Goal: Find contact information: Find contact information

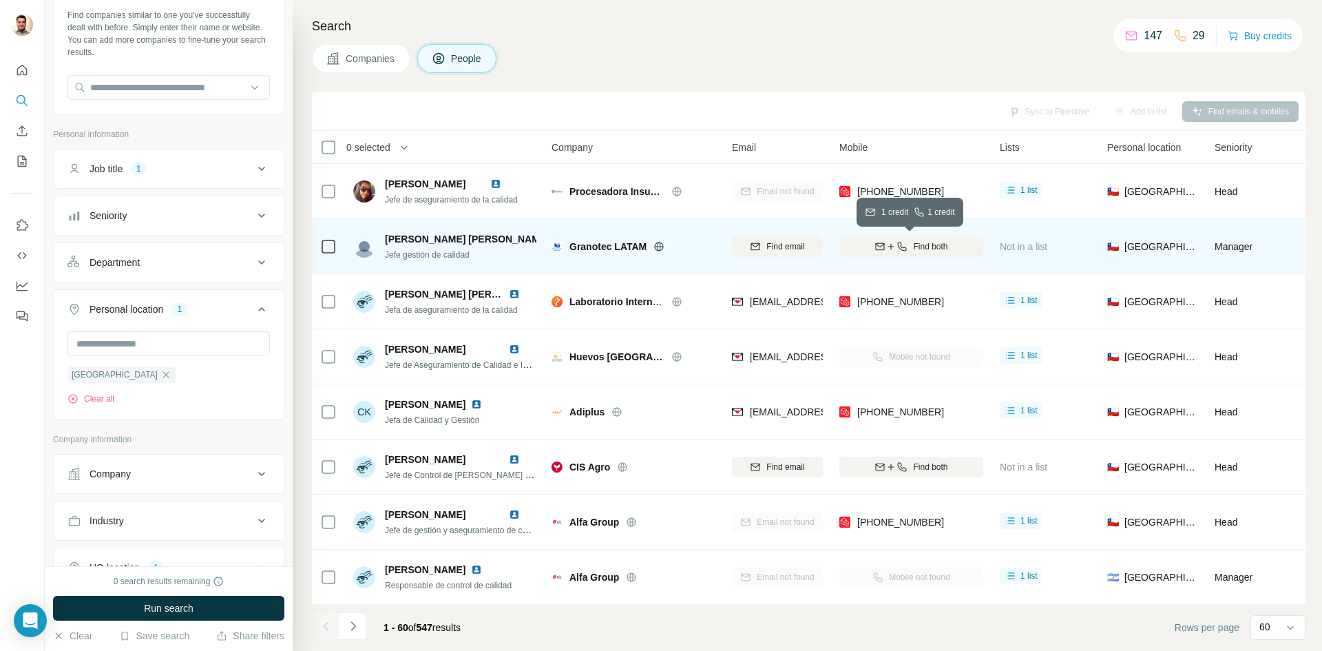
click at [938, 251] on span "Find both" at bounding box center [930, 246] width 34 height 12
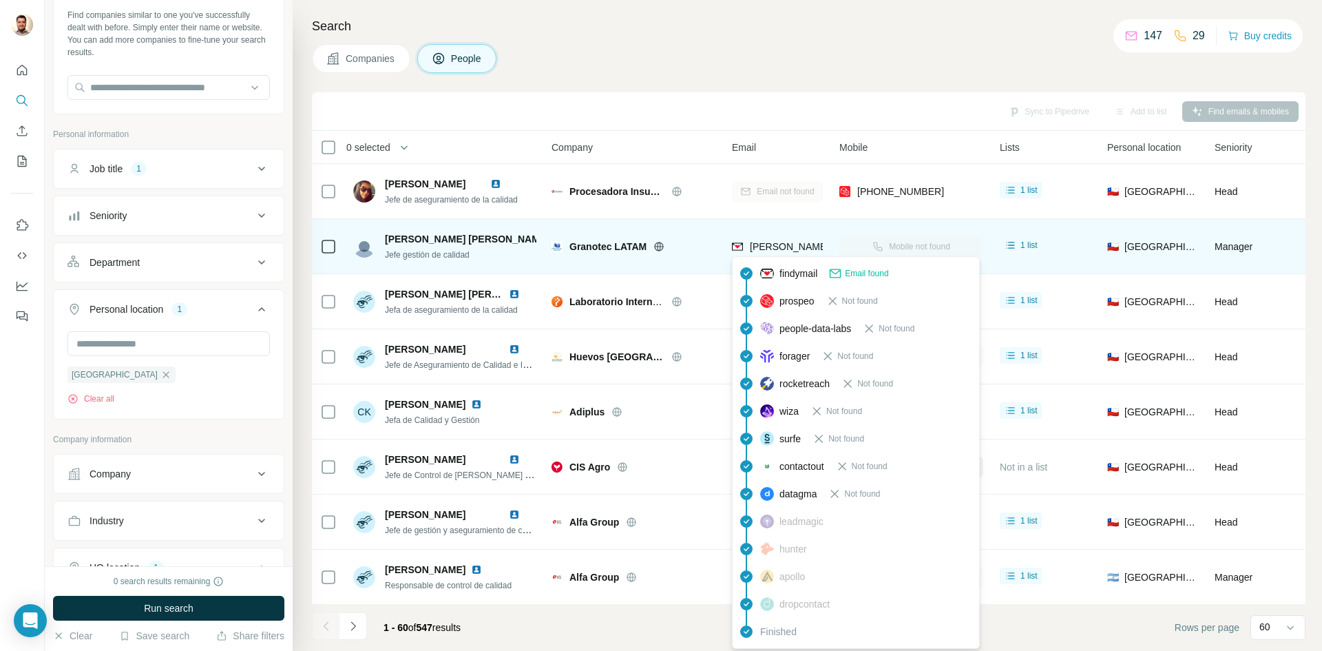
click at [756, 249] on span "[PERSON_NAME][EMAIL_ADDRESS][DOMAIN_NAME]" at bounding box center [871, 246] width 242 height 11
click at [757, 249] on span "[PERSON_NAME][EMAIL_ADDRESS][DOMAIN_NAME]" at bounding box center [871, 246] width 242 height 11
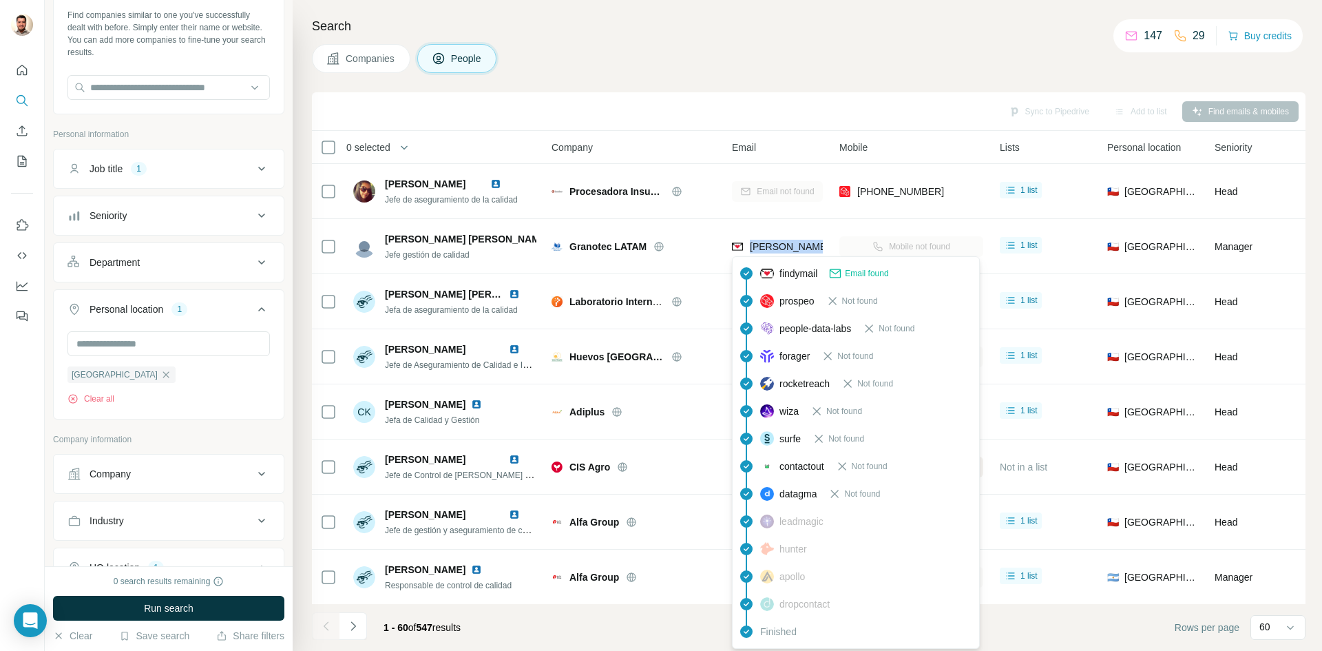
copy tr "[PERSON_NAME][EMAIL_ADDRESS][DOMAIN_NAME]"
click at [732, 85] on div "Search Companies People Sync to Pipedrive Add to list Find emails & mobiles 0 s…" at bounding box center [807, 325] width 1029 height 651
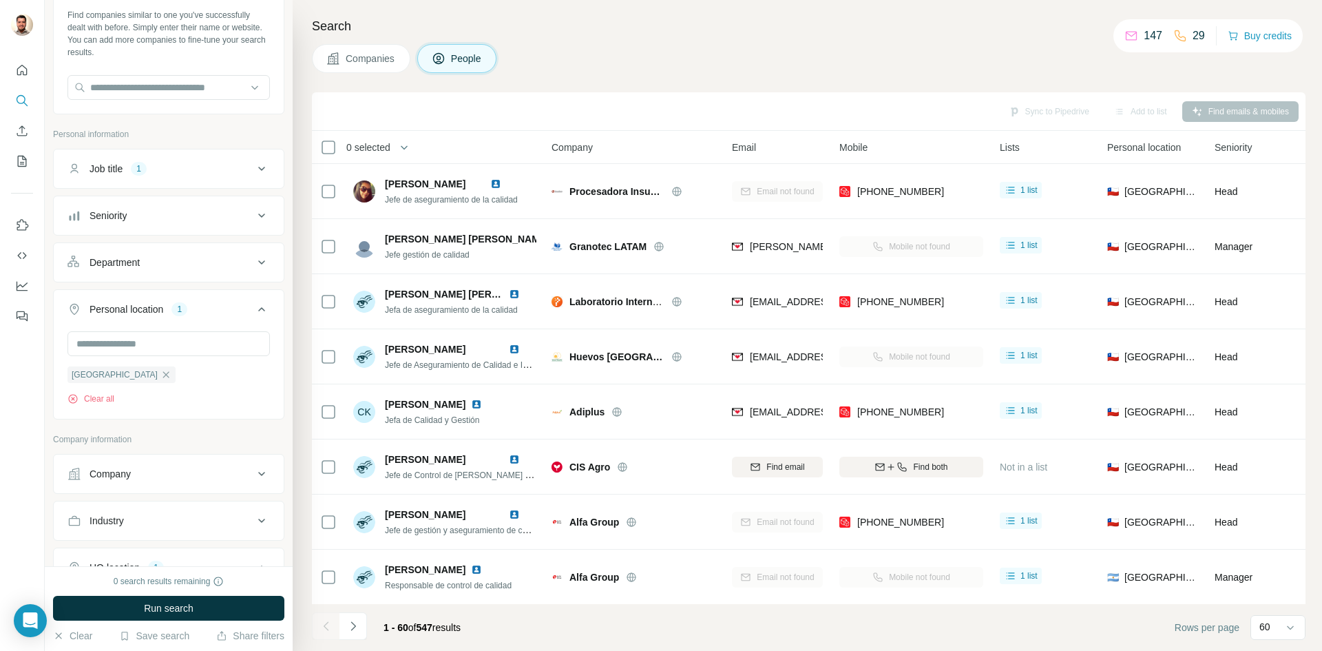
click at [830, 67] on div "Companies People" at bounding box center [808, 58] width 993 height 29
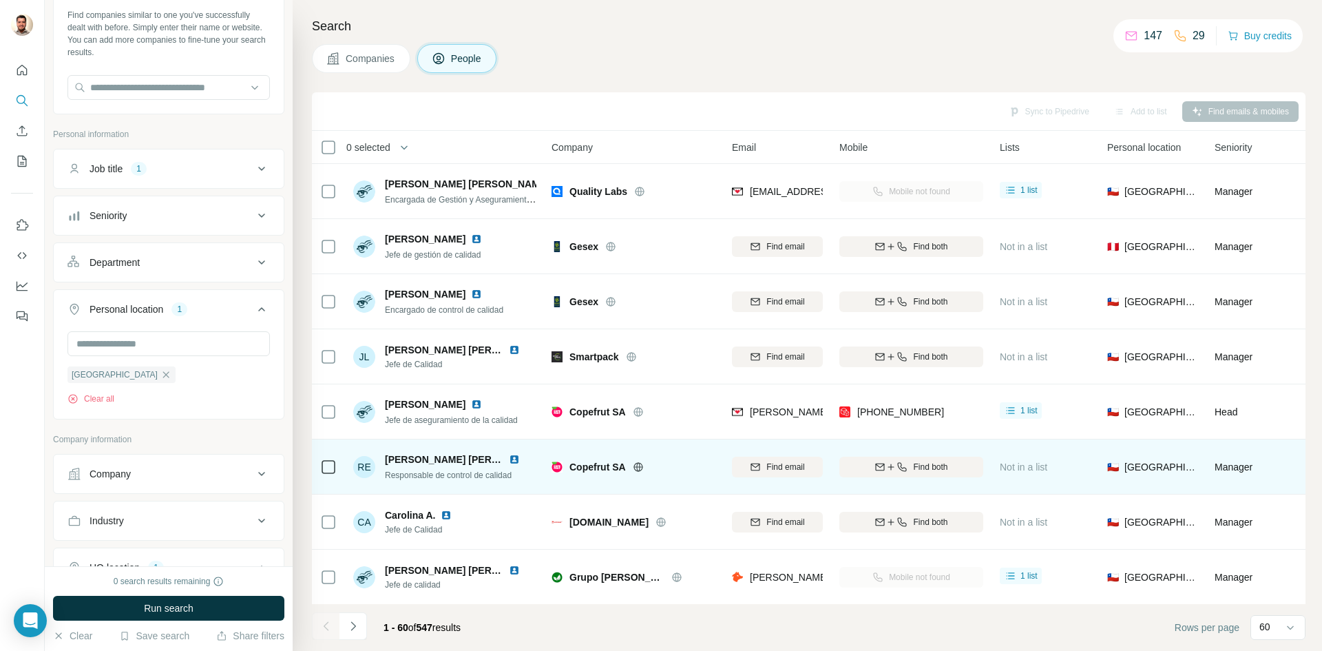
scroll to position [1170, 0]
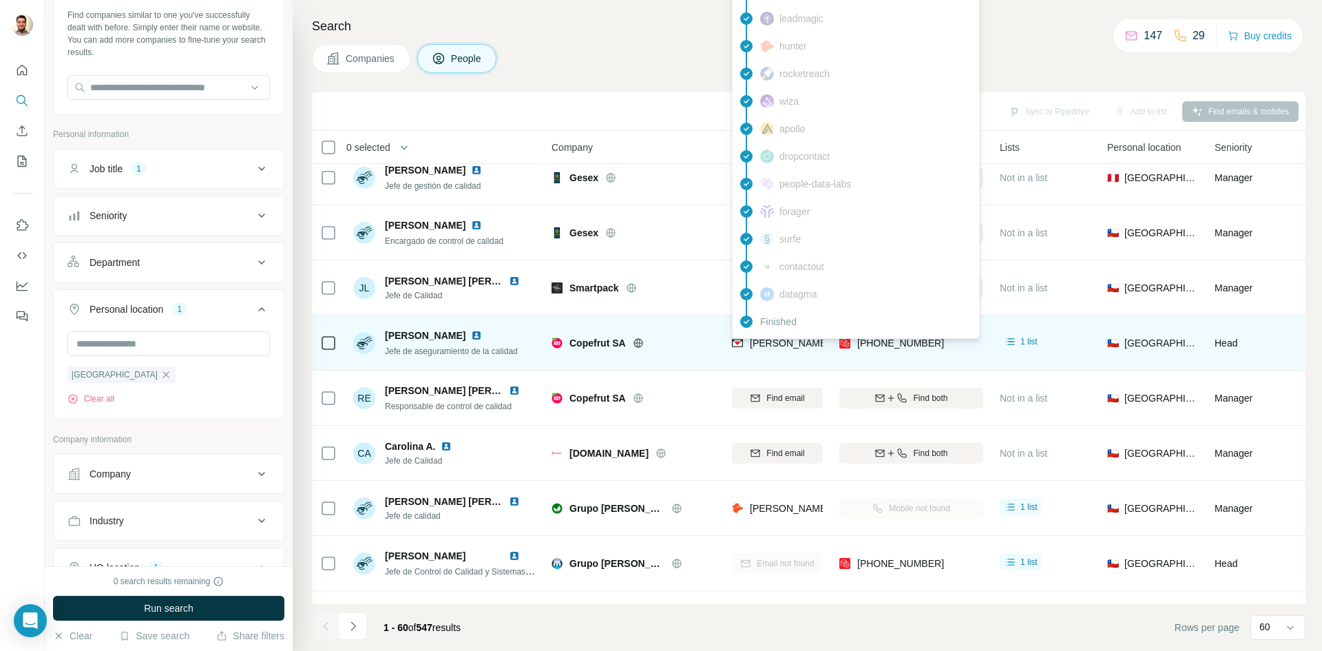
click at [769, 348] on span "[PERSON_NAME][EMAIL_ADDRESS][PERSON_NAME][DOMAIN_NAME]" at bounding box center [911, 342] width 322 height 11
copy span "[PERSON_NAME][EMAIL_ADDRESS][PERSON_NAME][DOMAIN_NAME]"
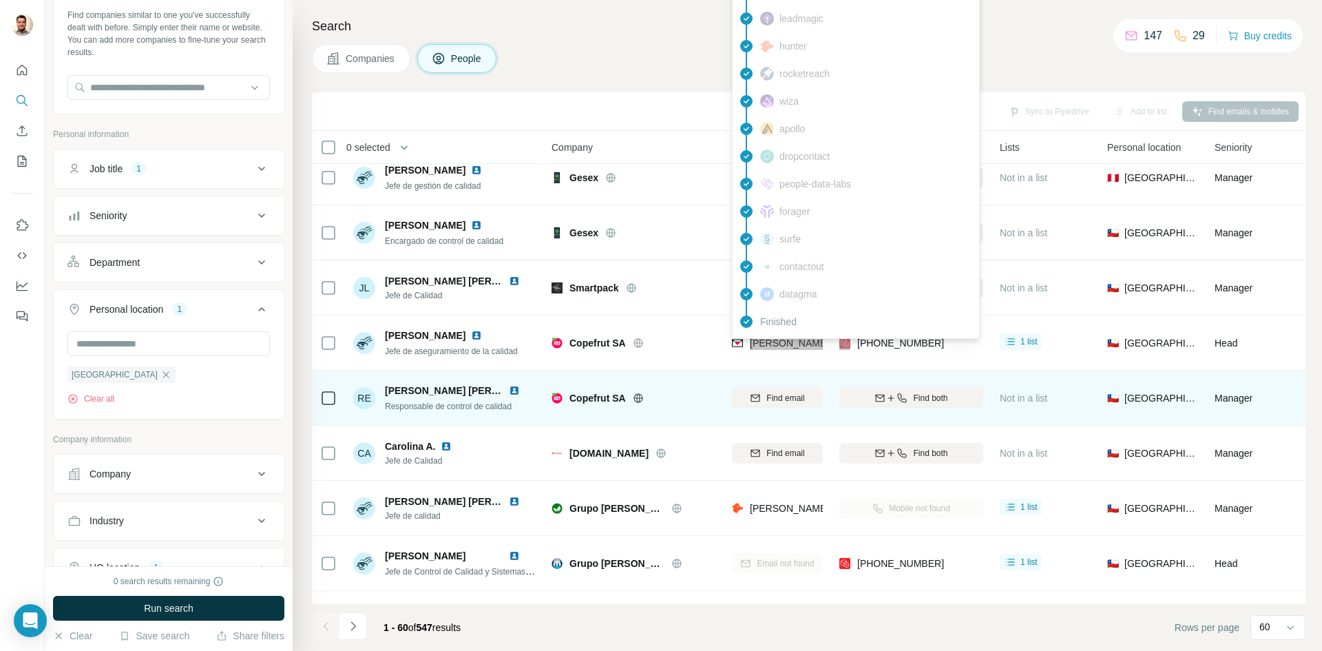
scroll to position [1239, 0]
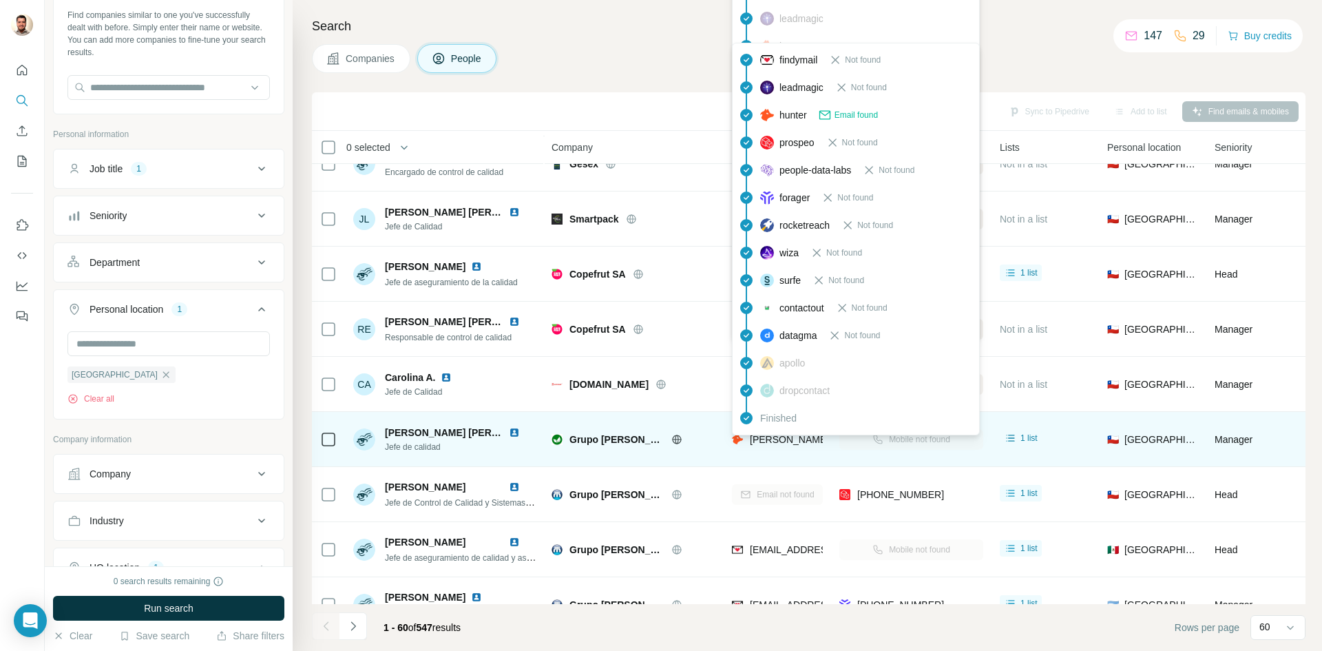
click at [763, 439] on span "[PERSON_NAME][EMAIL_ADDRESS][PERSON_NAME][DOMAIN_NAME]" at bounding box center [911, 439] width 322 height 11
copy tr "[PERSON_NAME][EMAIL_ADDRESS][PERSON_NAME][DOMAIN_NAME]"
drag, startPoint x: 656, startPoint y: 400, endPoint x: 640, endPoint y: 445, distance: 47.7
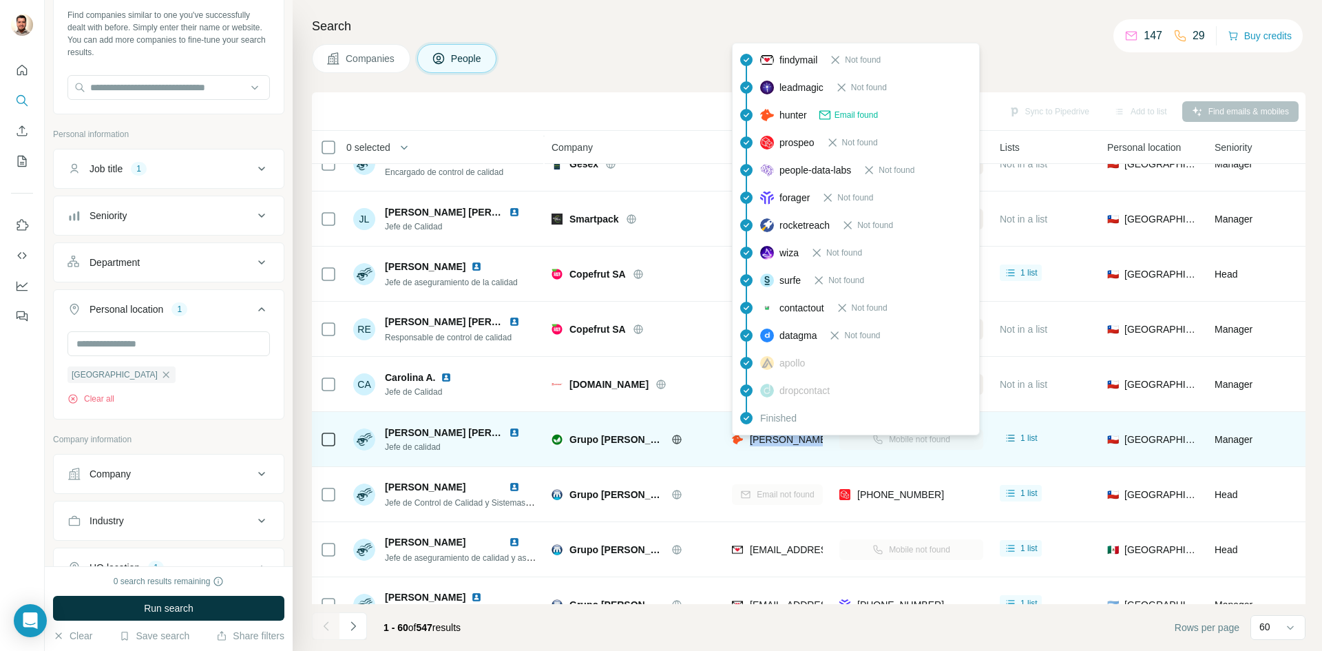
click at [656, 400] on div "[DOMAIN_NAME]" at bounding box center [633, 384] width 164 height 38
click at [780, 438] on span "[PERSON_NAME][EMAIL_ADDRESS][PERSON_NAME][DOMAIN_NAME]" at bounding box center [911, 439] width 322 height 11
copy tr "[PERSON_NAME][EMAIL_ADDRESS][PERSON_NAME][DOMAIN_NAME]"
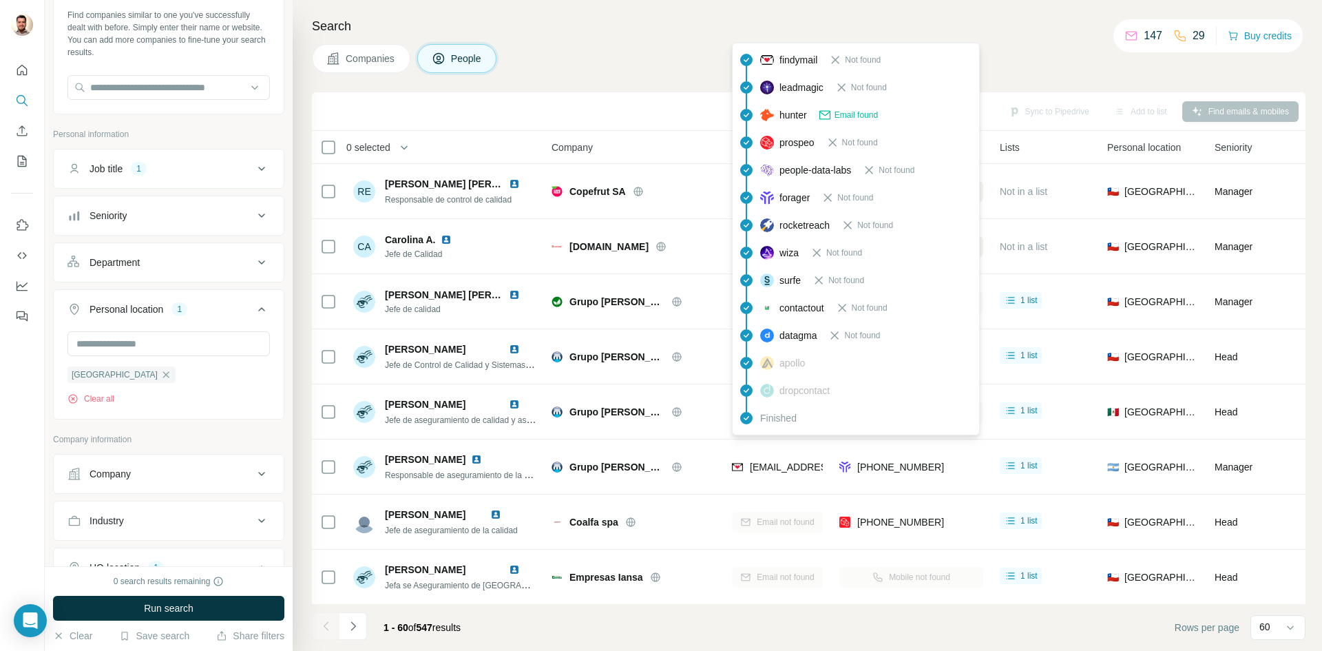
scroll to position [1514, 0]
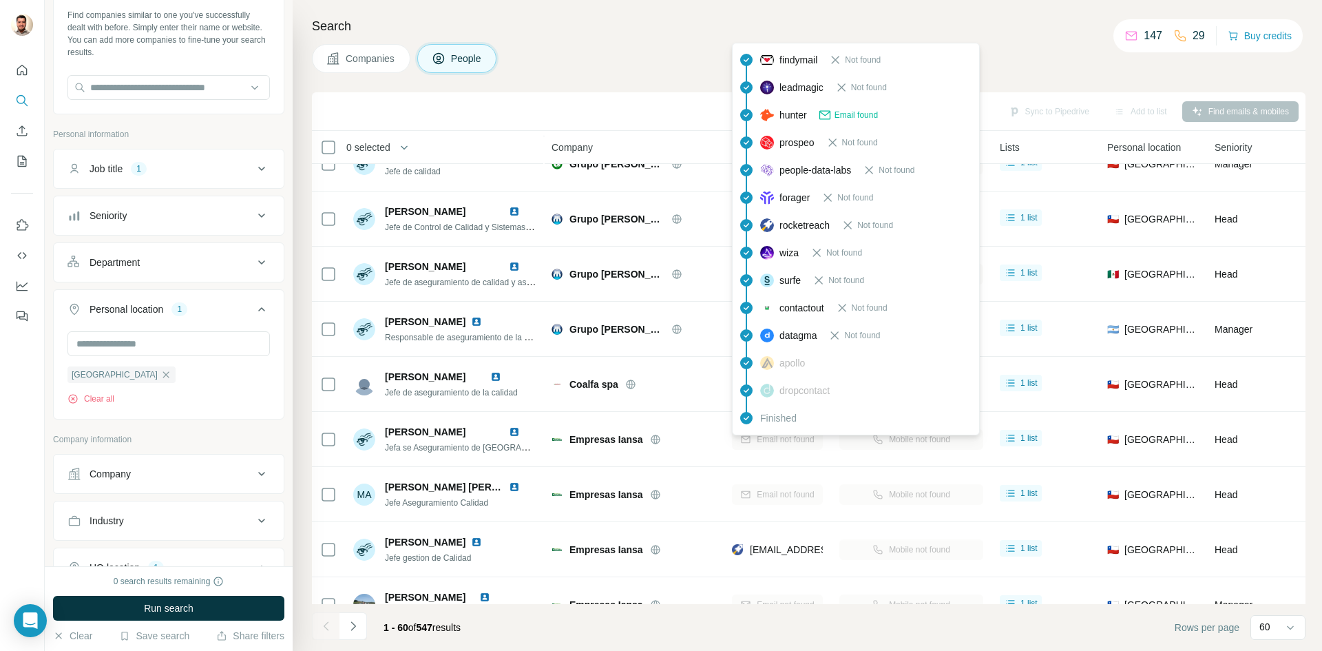
click at [1037, 80] on div "Search Companies People Sync to Pipedrive Add to list Find emails & mobiles 0 s…" at bounding box center [807, 325] width 1029 height 651
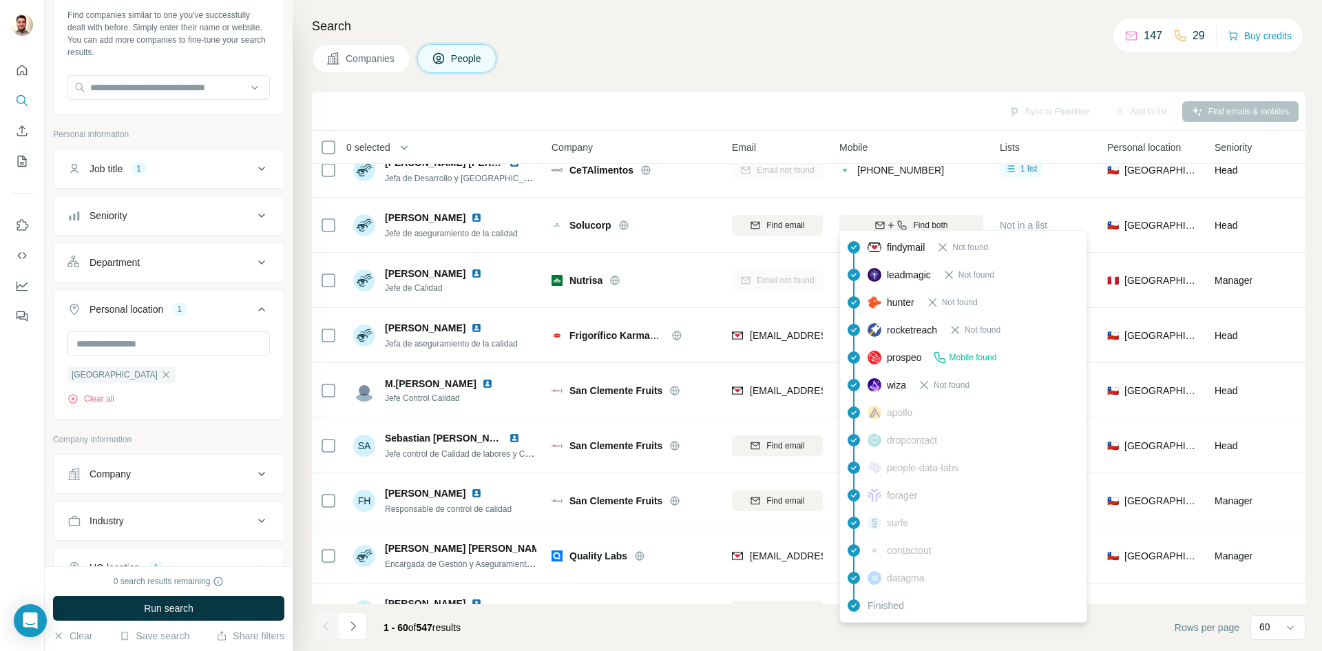
scroll to position [600, 0]
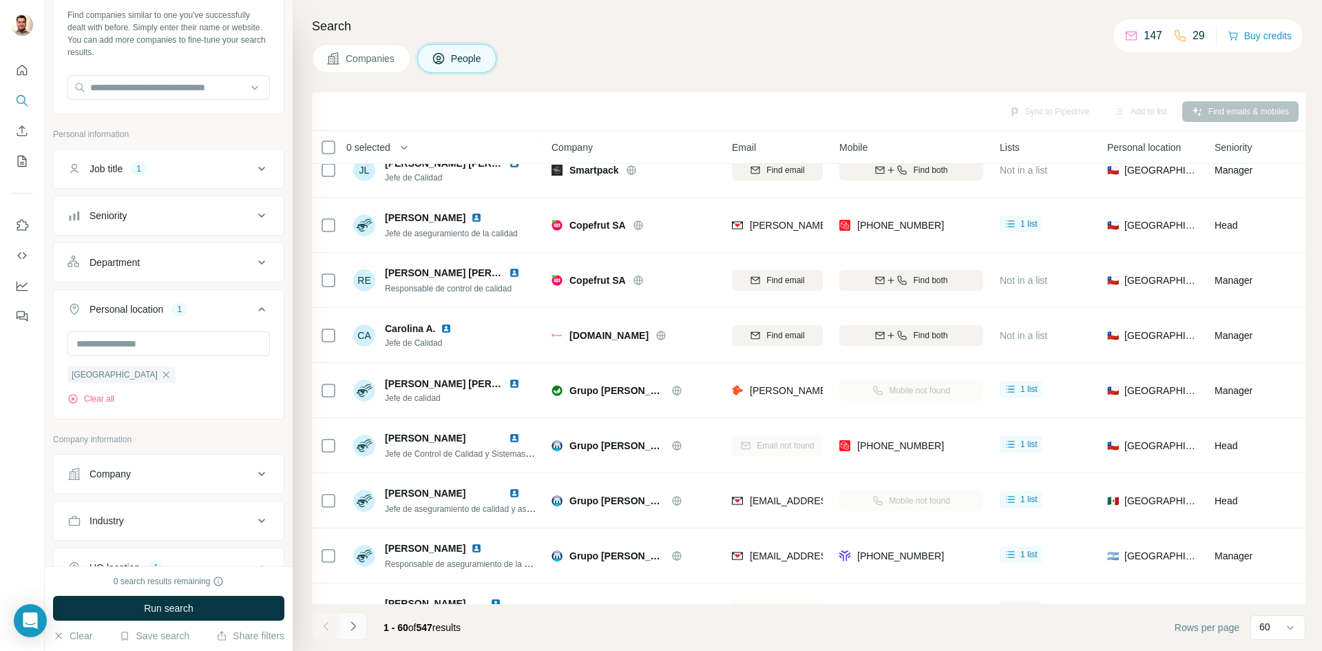
click at [350, 629] on icon "Navigate to next page" at bounding box center [353, 626] width 14 height 14
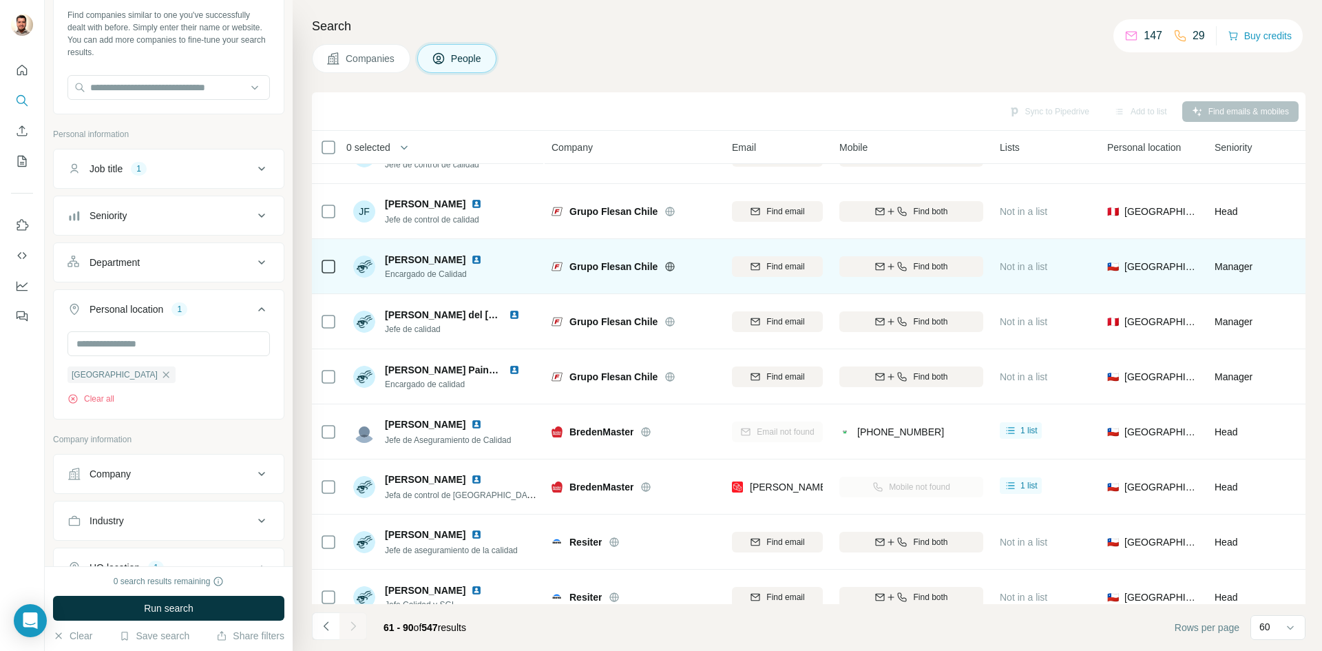
scroll to position [0, 0]
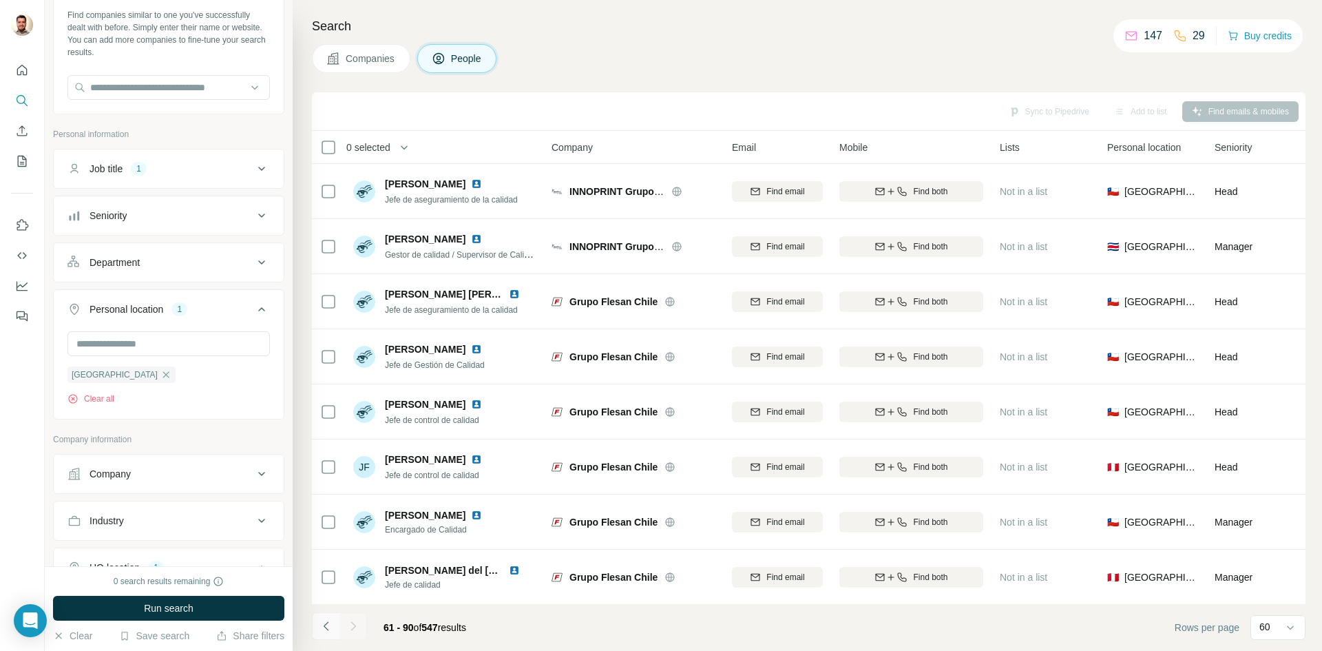
click at [326, 634] on button "Navigate to previous page" at bounding box center [326, 626] width 28 height 28
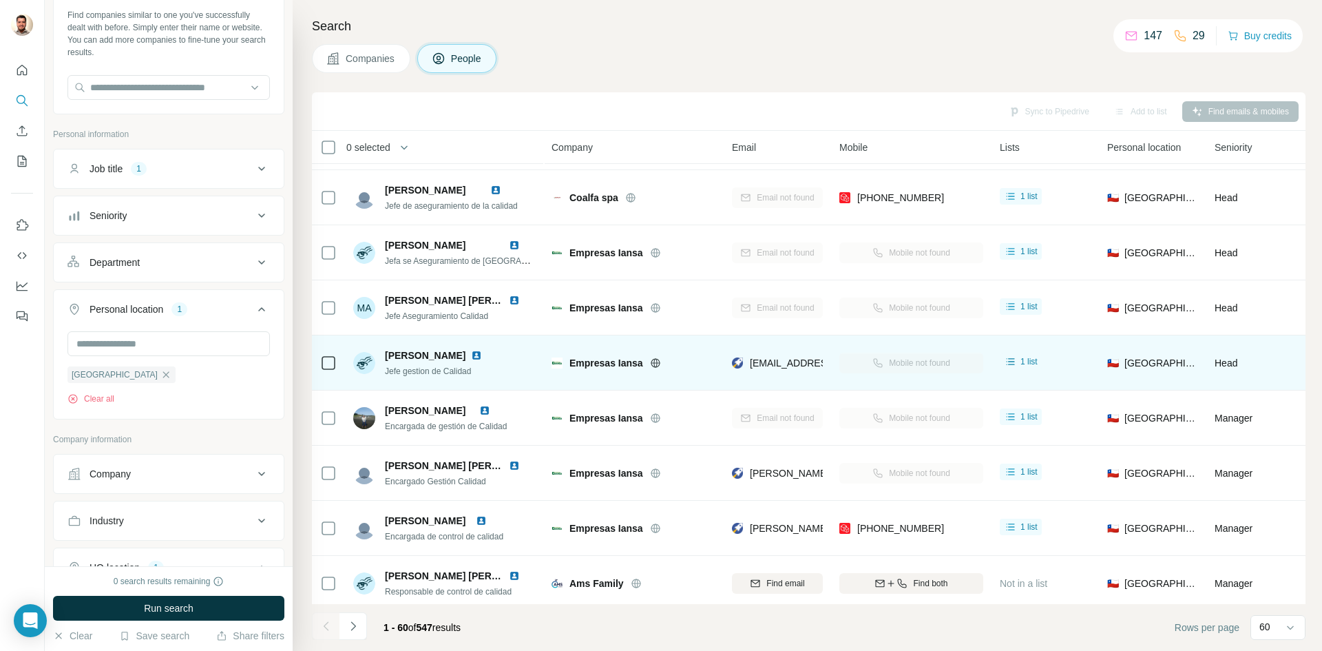
scroll to position [1839, 0]
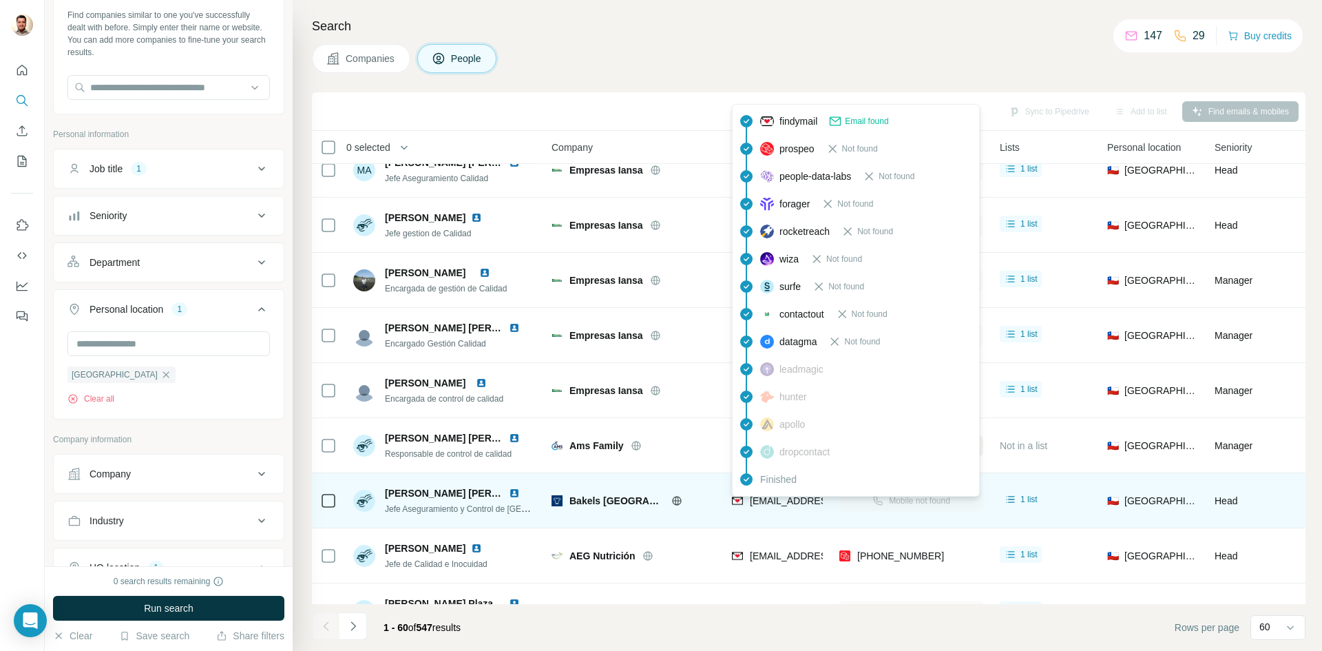
click at [765, 497] on span "[EMAIL_ADDRESS][DOMAIN_NAME]" at bounding box center [831, 500] width 163 height 11
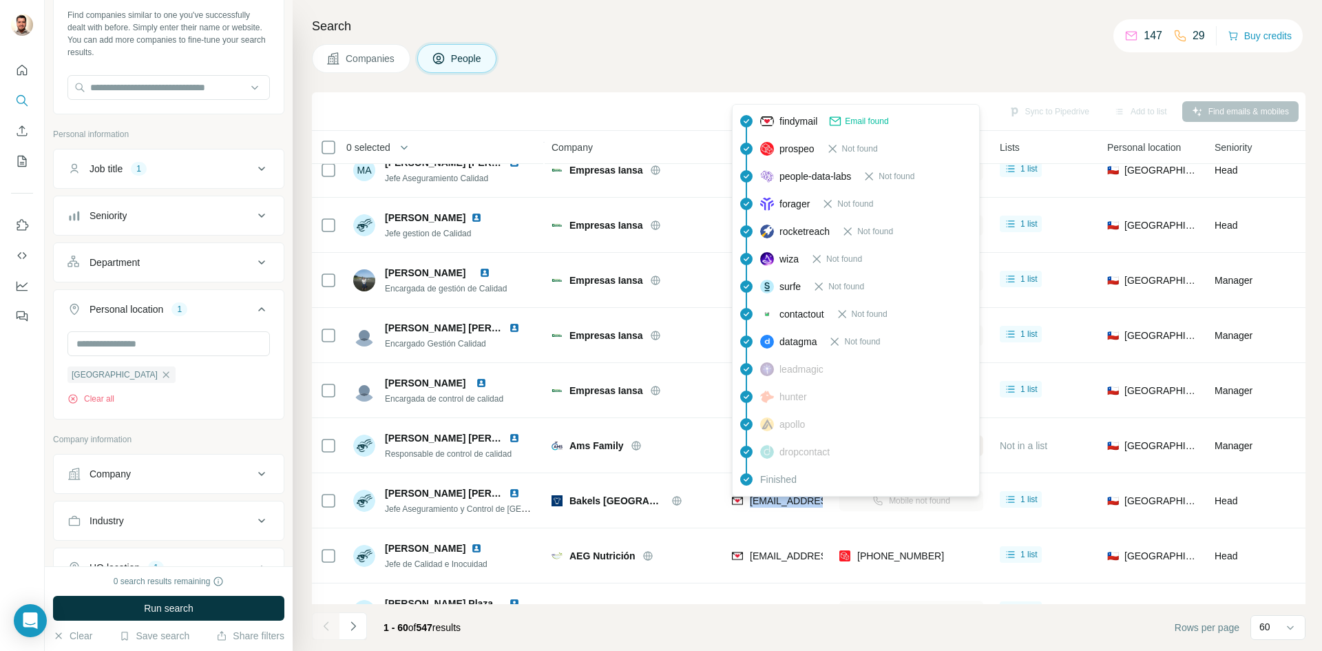
copy tr "[EMAIL_ADDRESS][DOMAIN_NAME]"
drag, startPoint x: 851, startPoint y: 39, endPoint x: 882, endPoint y: 50, distance: 32.9
click at [851, 39] on div "Search Companies People Sync to Pipedrive Add to list Find emails & mobiles 0 s…" at bounding box center [807, 325] width 1029 height 651
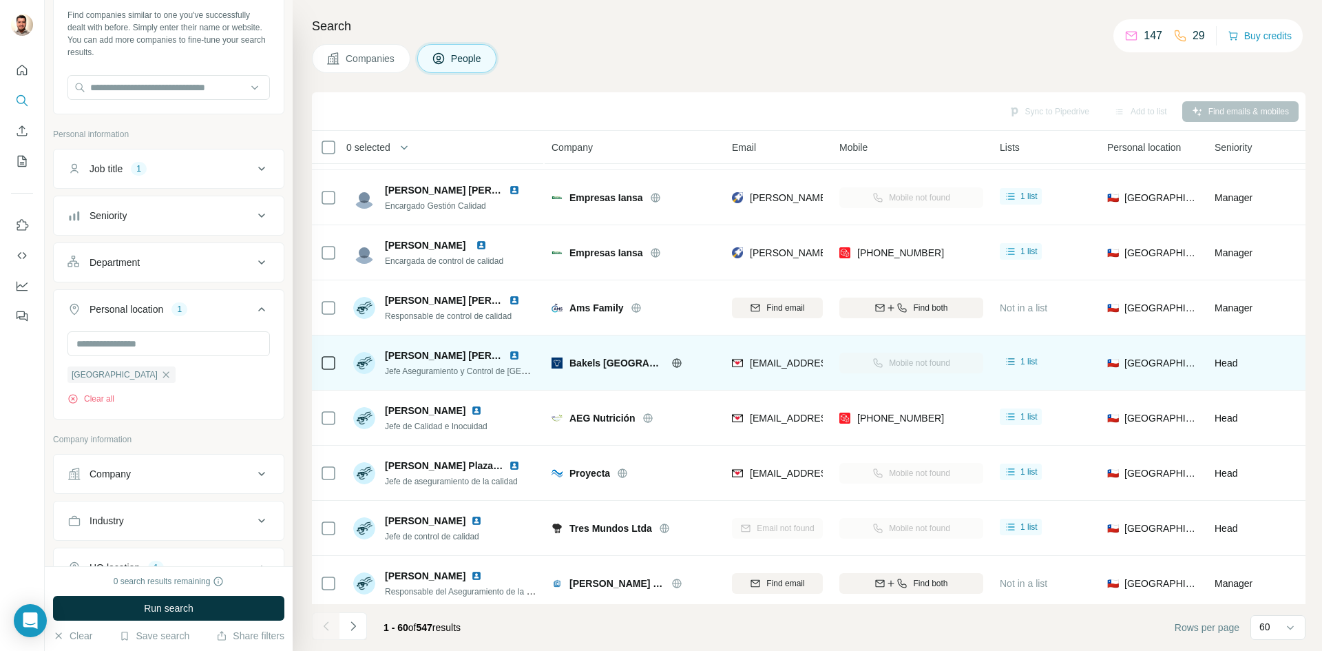
scroll to position [2045, 0]
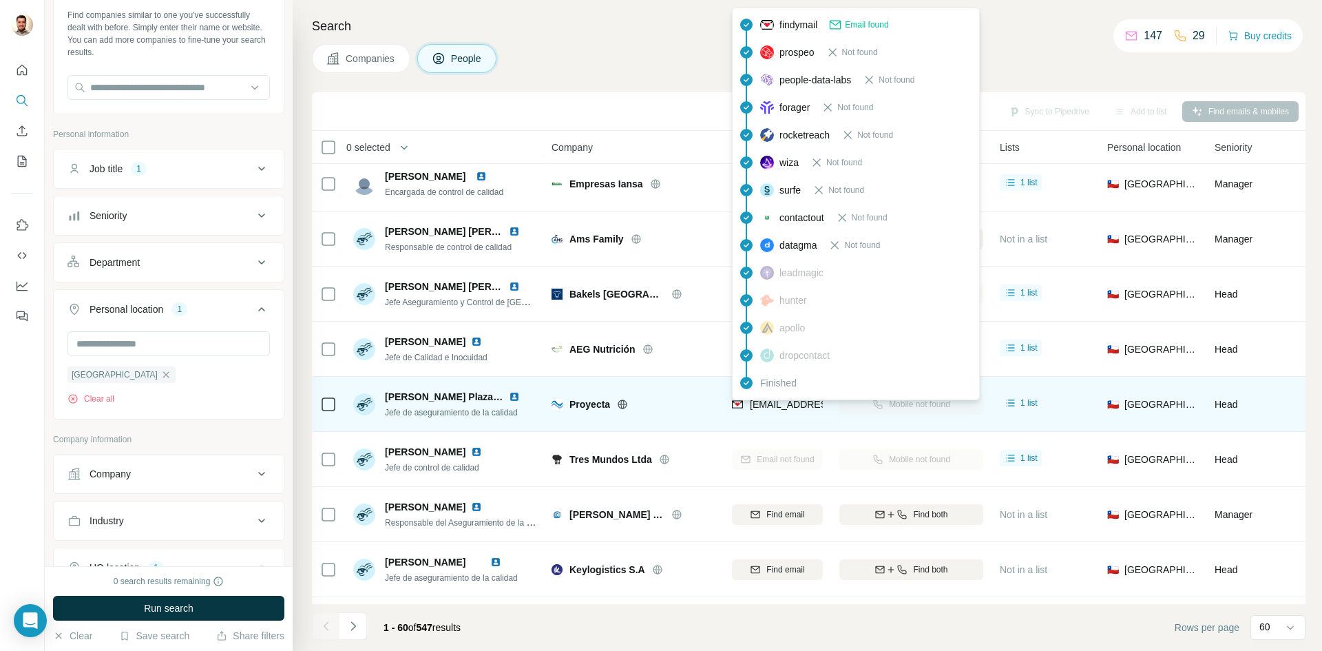
click at [768, 410] on span "[EMAIL_ADDRESS][DOMAIN_NAME]" at bounding box center [826, 404] width 152 height 14
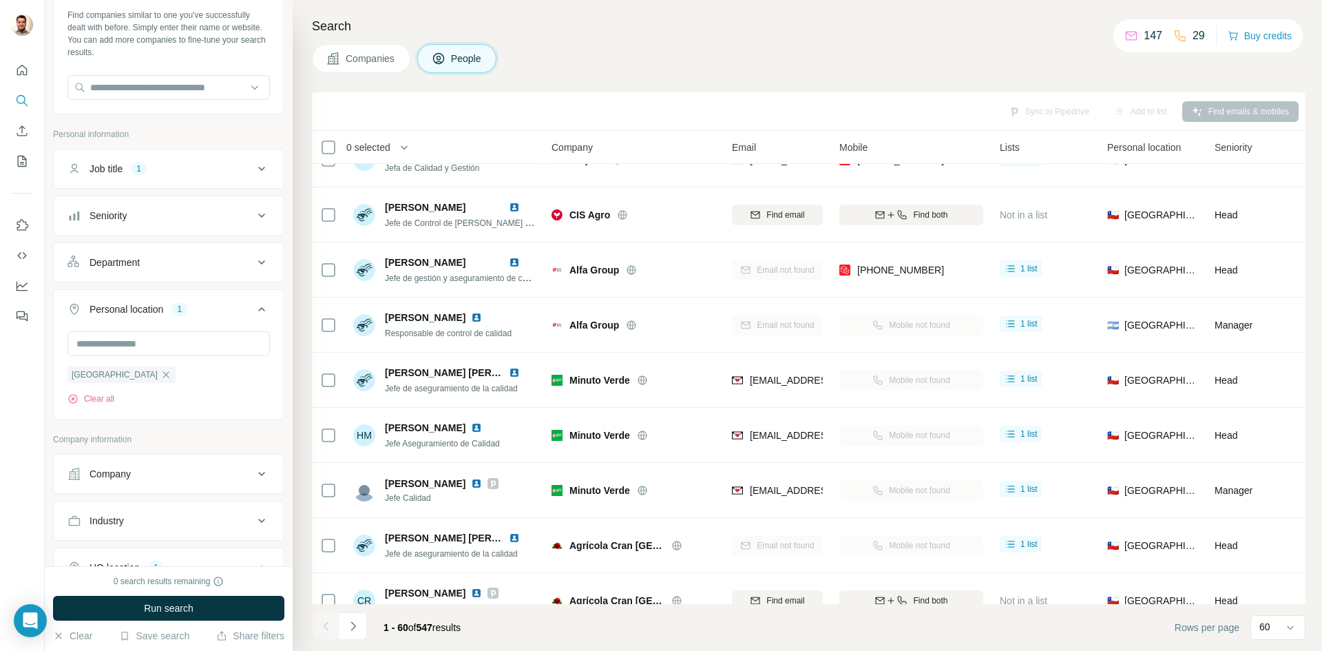
scroll to position [0, 0]
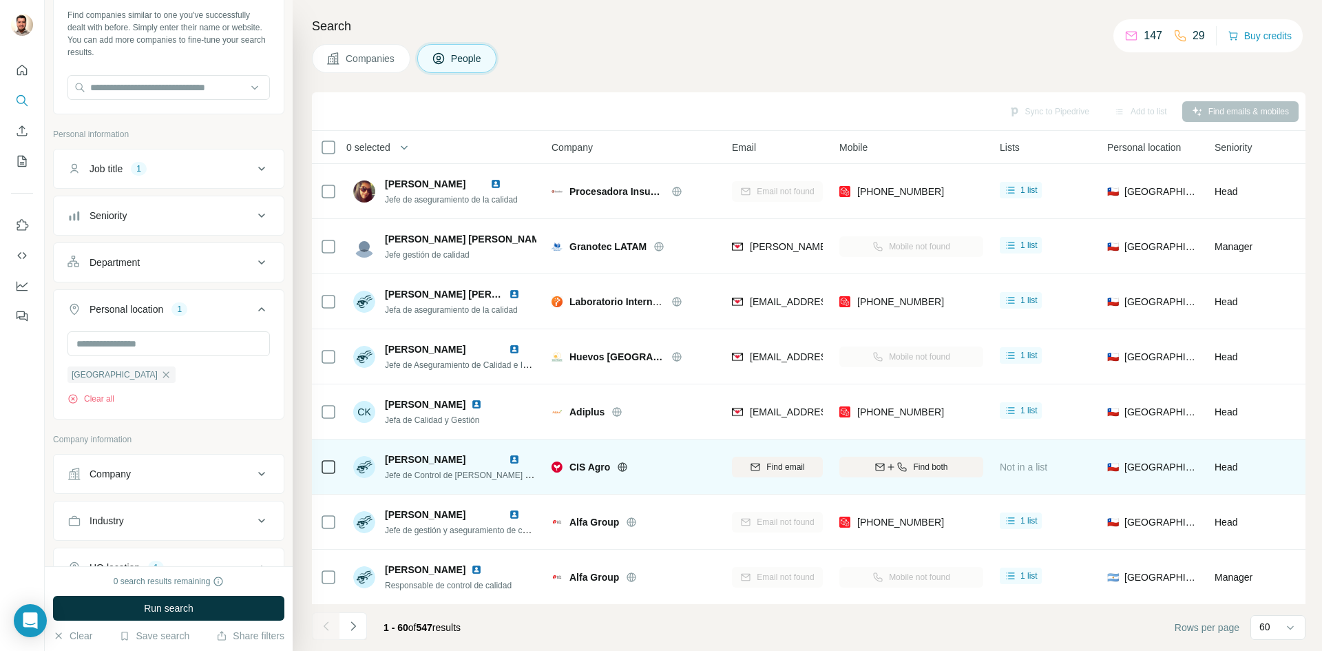
drag, startPoint x: 330, startPoint y: 635, endPoint x: 453, endPoint y: 471, distance: 205.1
click at [329, 635] on div at bounding box center [326, 626] width 28 height 28
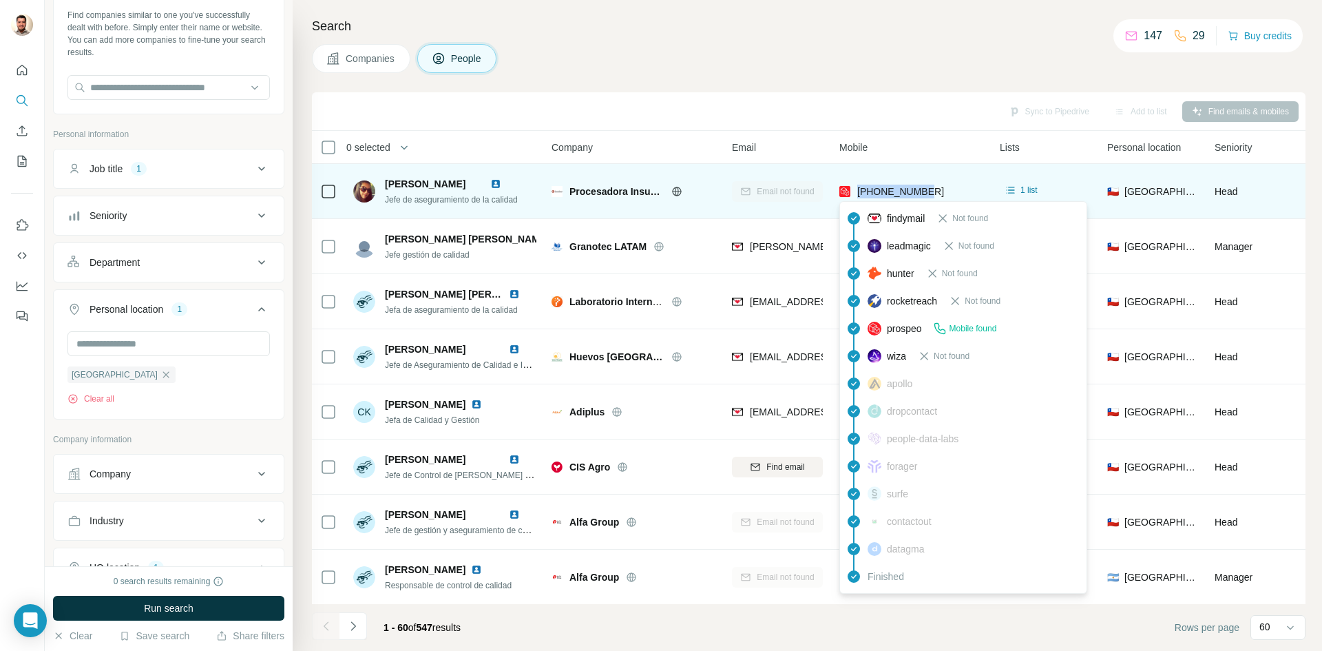
drag, startPoint x: 938, startPoint y: 188, endPoint x: 858, endPoint y: 196, distance: 79.6
click at [858, 196] on div "[PHONE_NUMBER]" at bounding box center [911, 191] width 144 height 38
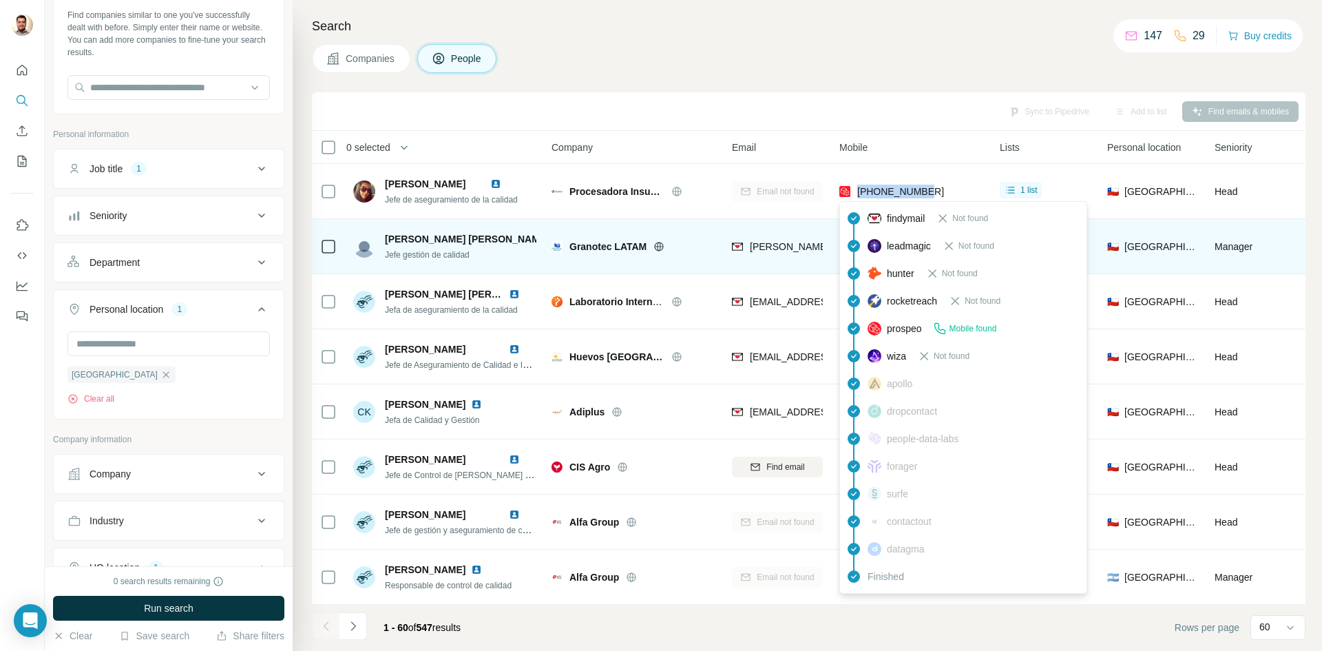
copy span "[PHONE_NUMBER]"
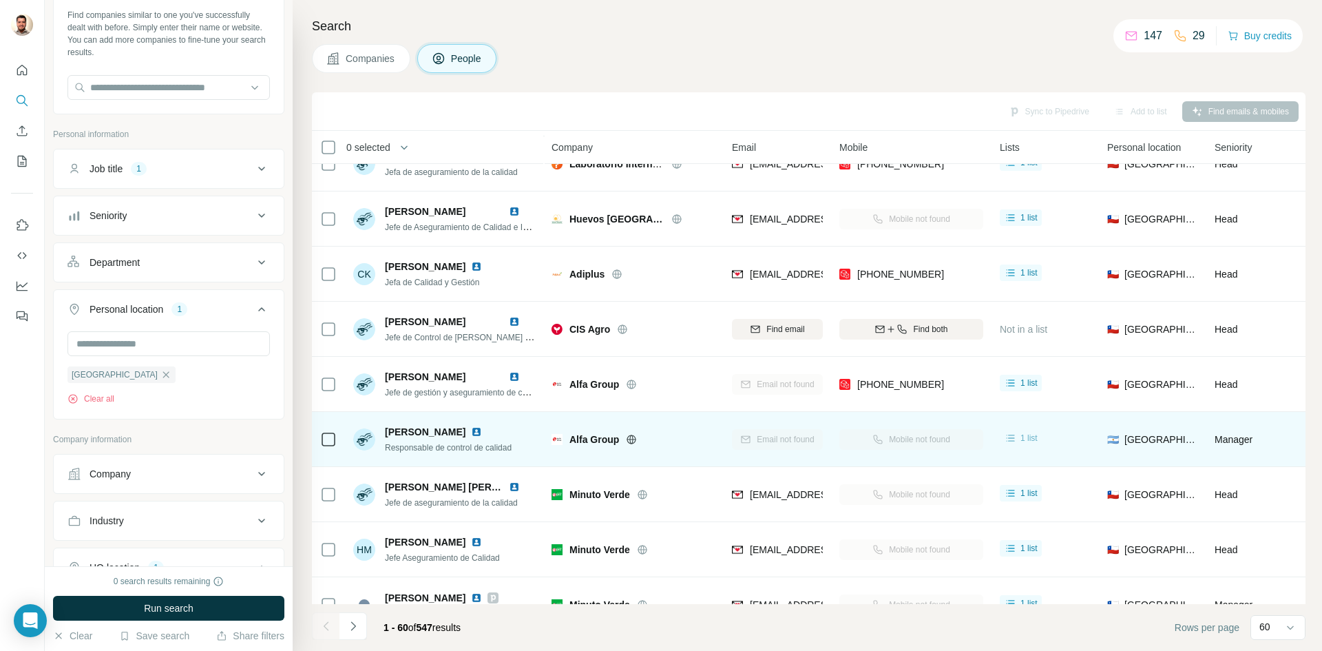
scroll to position [207, 0]
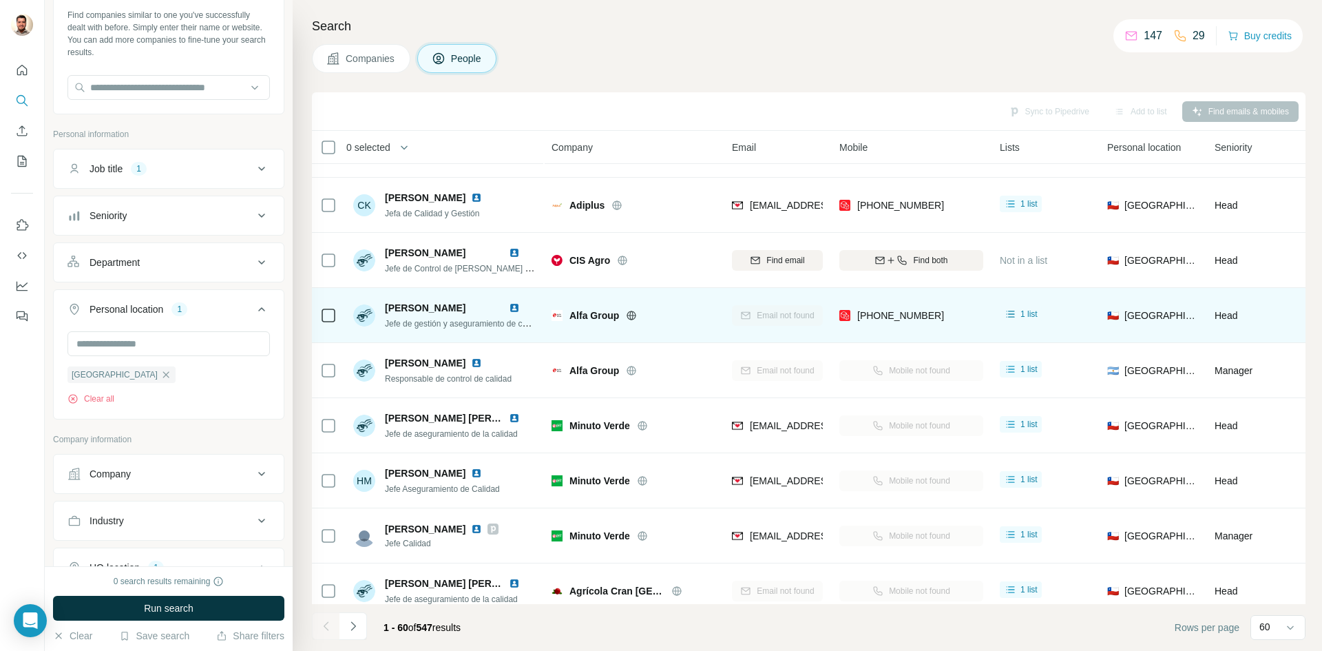
drag, startPoint x: 466, startPoint y: 310, endPoint x: 378, endPoint y: 309, distance: 88.1
click at [378, 309] on div "[PERSON_NAME] Jefe de gestión y aseguramiento de calidad" at bounding box center [444, 315] width 183 height 29
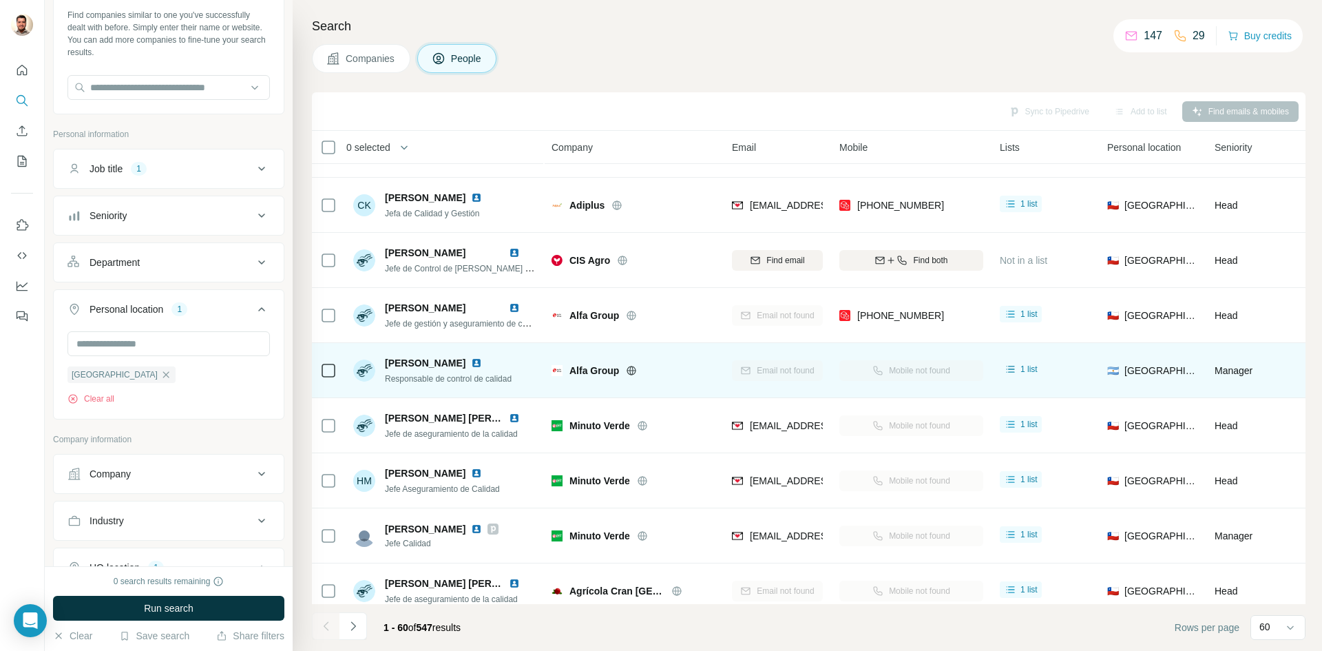
copy div "[PERSON_NAME]"
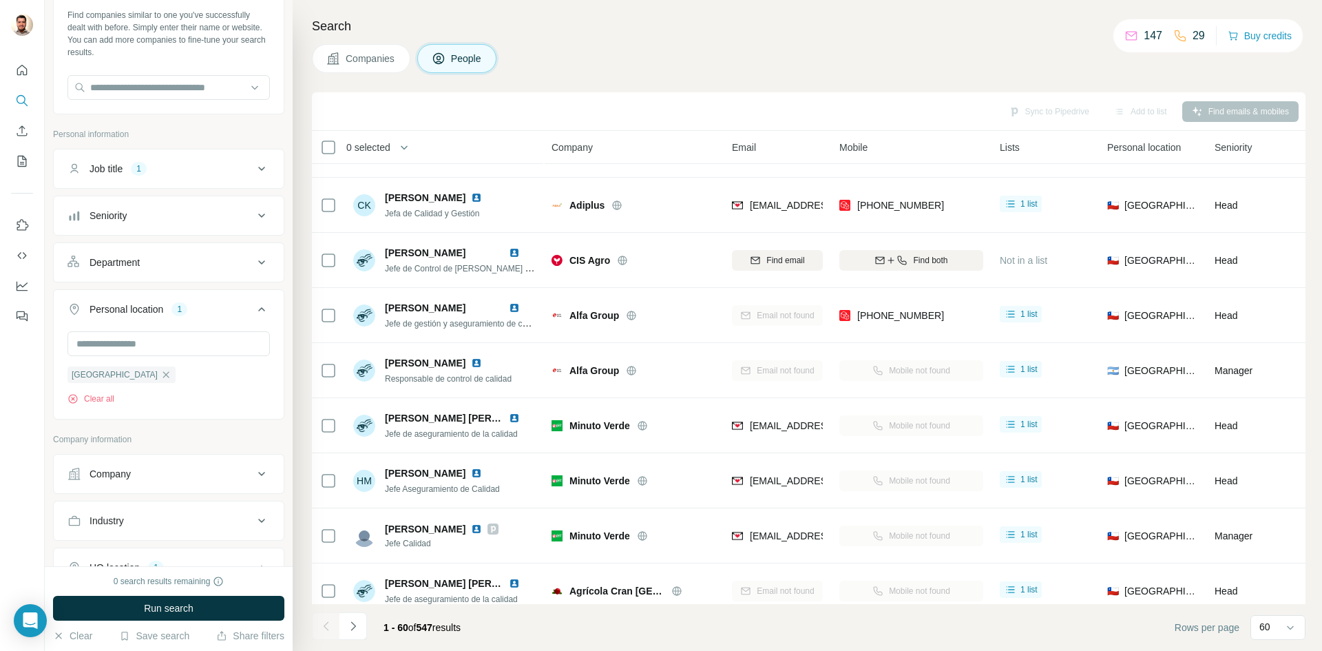
click at [1319, 348] on div "Search Companies People Sync to Pipedrive Add to list Find emails & mobiles 0 s…" at bounding box center [807, 325] width 1029 height 651
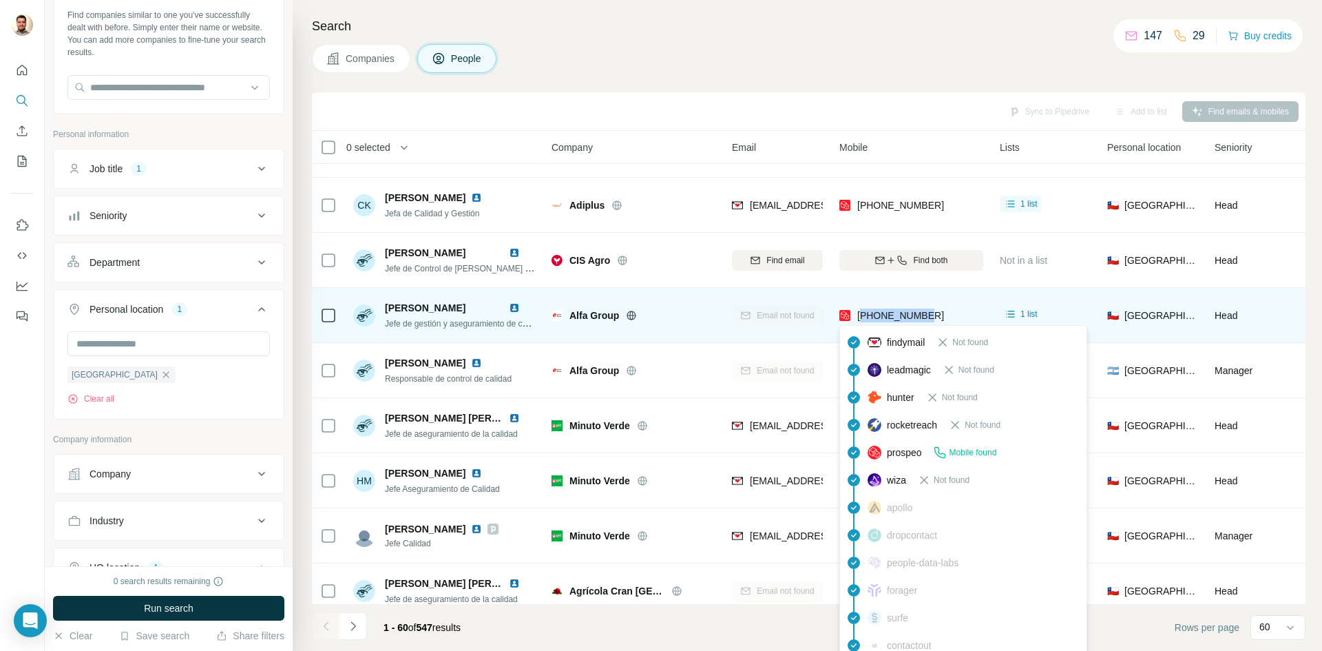
drag, startPoint x: 910, startPoint y: 317, endPoint x: 864, endPoint y: 316, distance: 46.1
click at [864, 316] on div "[PHONE_NUMBER]" at bounding box center [911, 315] width 144 height 38
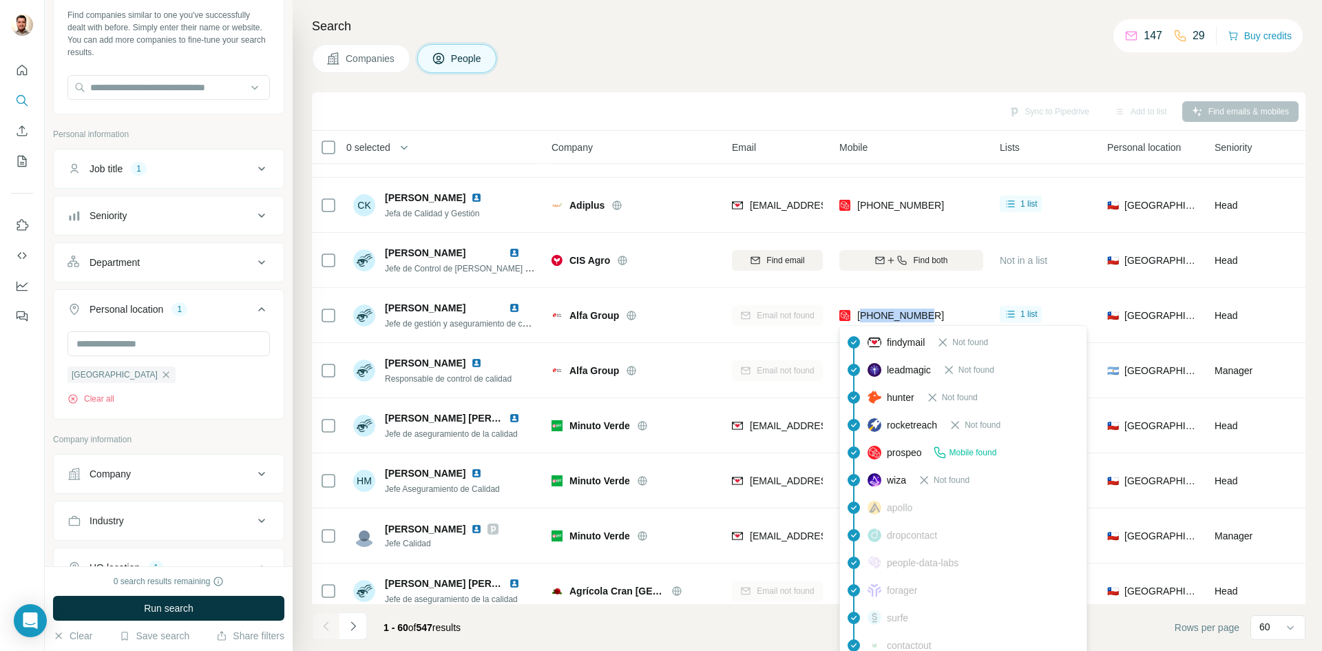
copy span "56981214918"
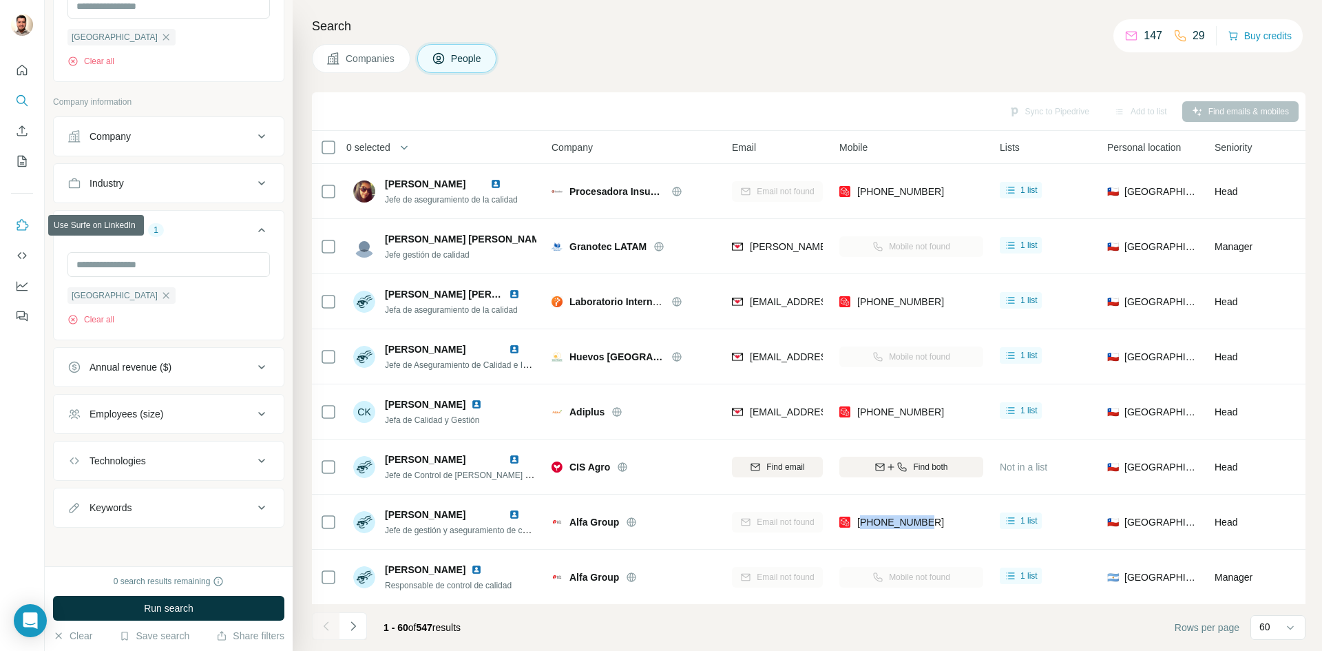
scroll to position [132, 0]
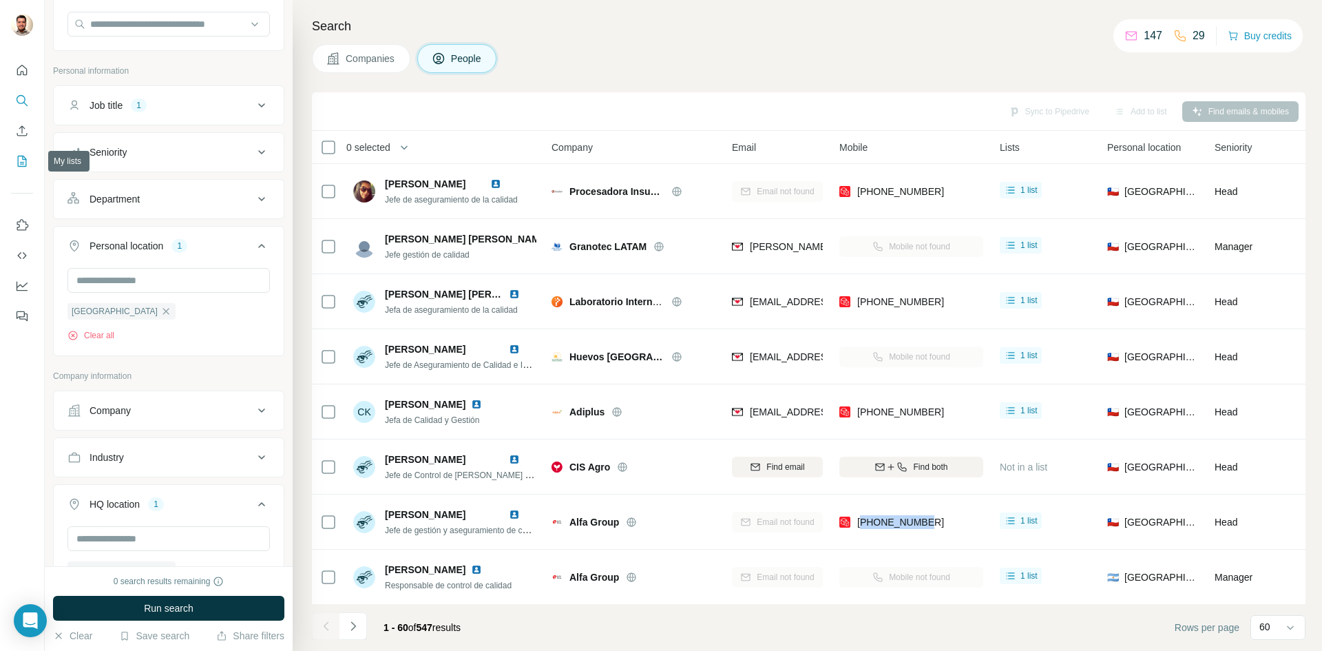
click at [23, 164] on icon "My lists" at bounding box center [23, 160] width 7 height 9
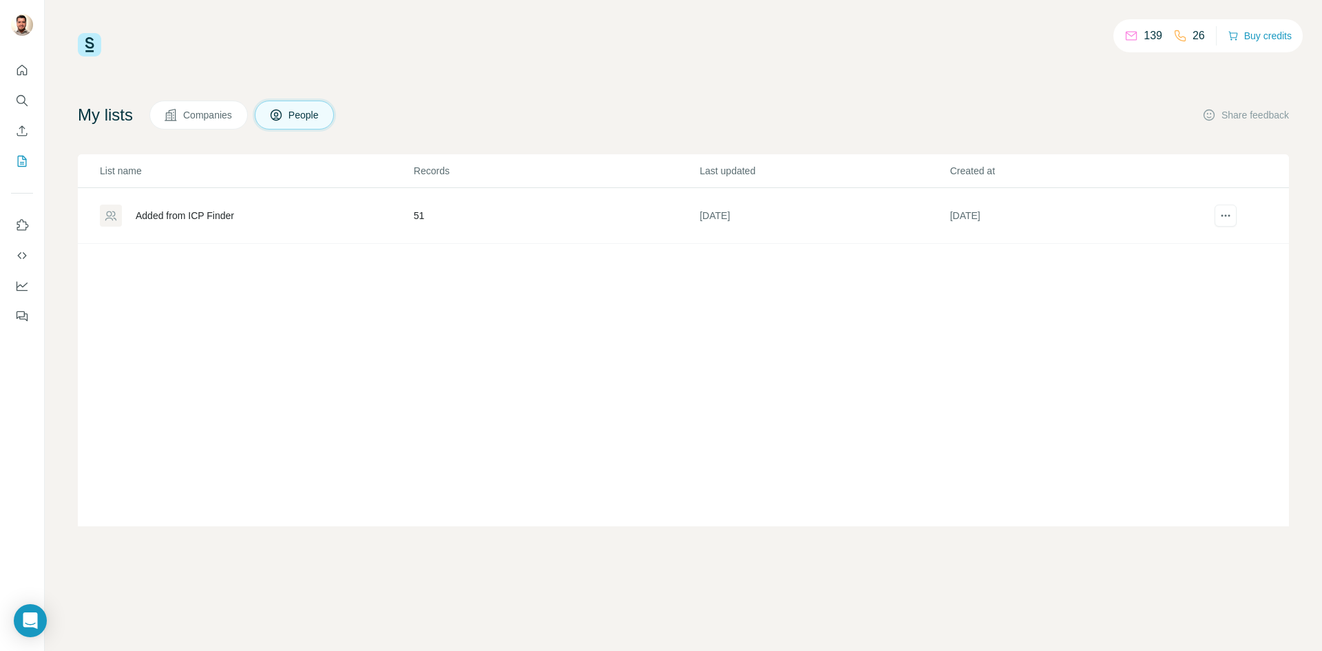
click at [420, 216] on td "51" at bounding box center [556, 216] width 286 height 56
